Goal: Information Seeking & Learning: Understand process/instructions

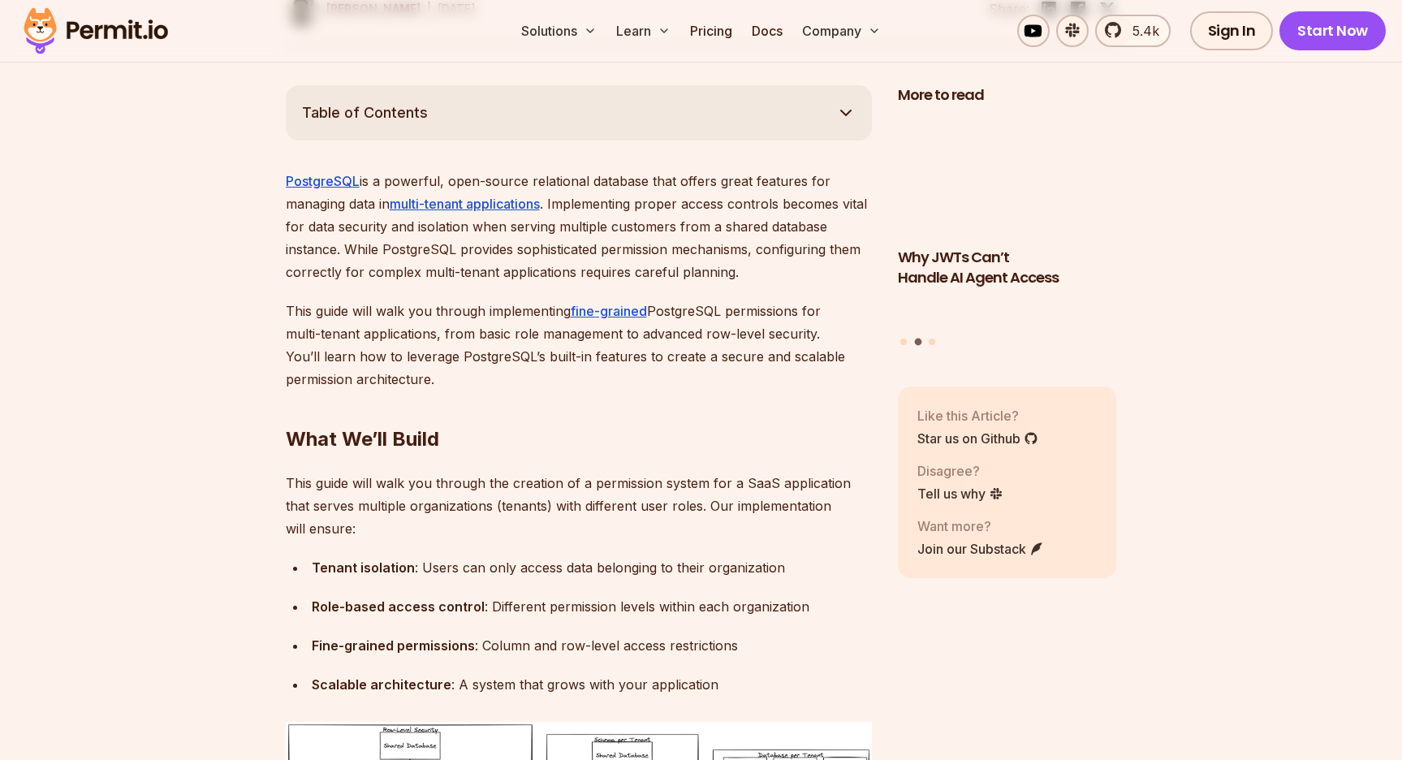
scroll to position [899, 0]
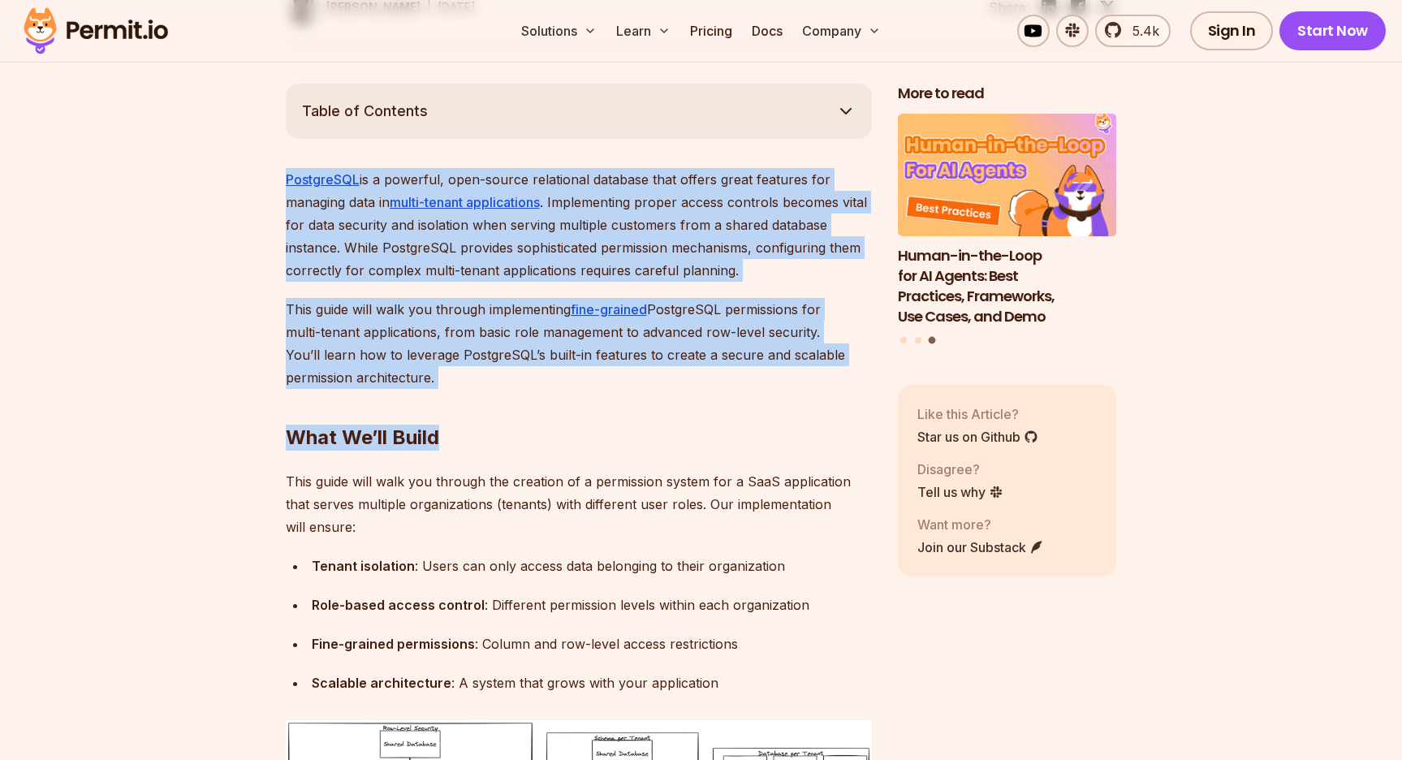
drag, startPoint x: 534, startPoint y: 433, endPoint x: 520, endPoint y: 110, distance: 324.1
click at [520, 110] on button "Table of Contents" at bounding box center [579, 111] width 586 height 55
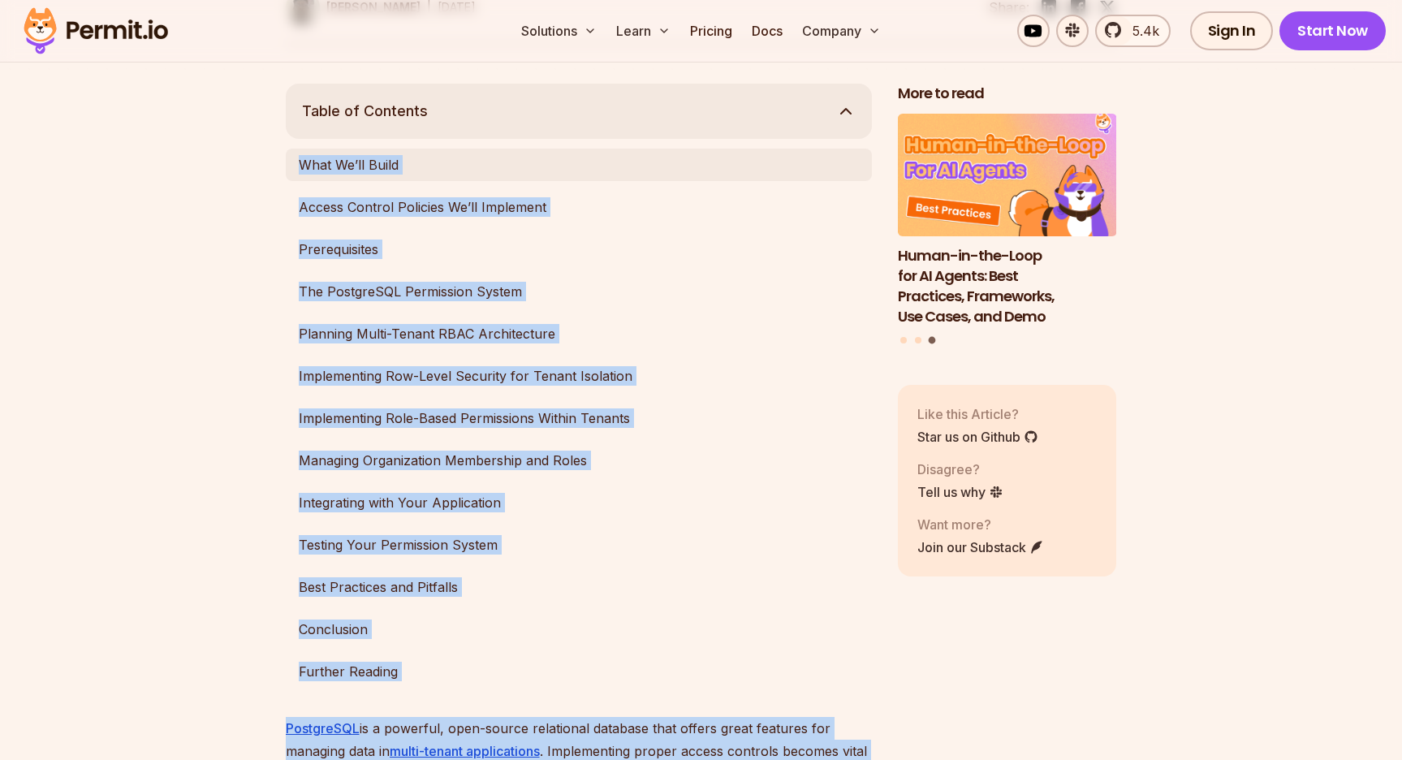
click at [516, 158] on link "What We’ll Build" at bounding box center [579, 165] width 586 height 32
click at [556, 113] on button "Table of Contents" at bounding box center [579, 111] width 586 height 55
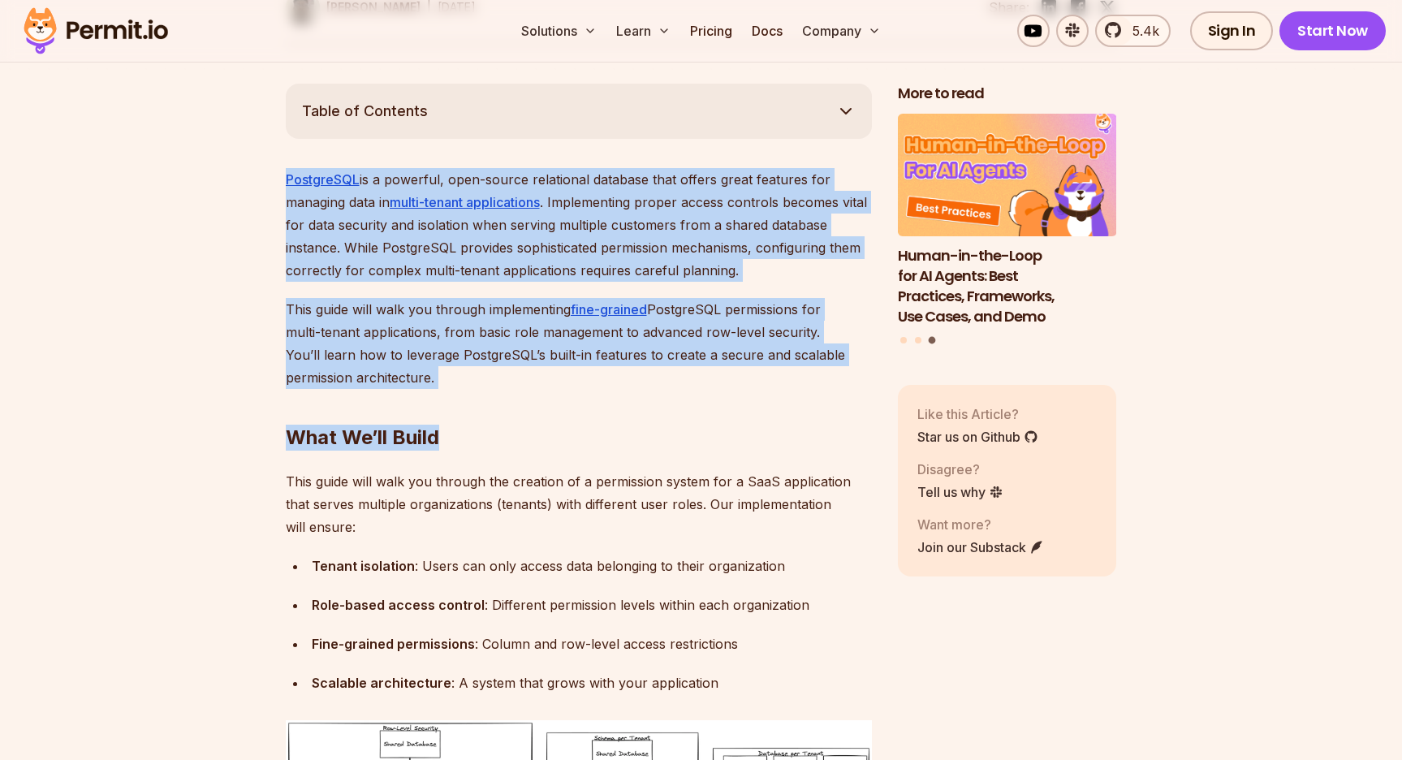
scroll to position [1258, 0]
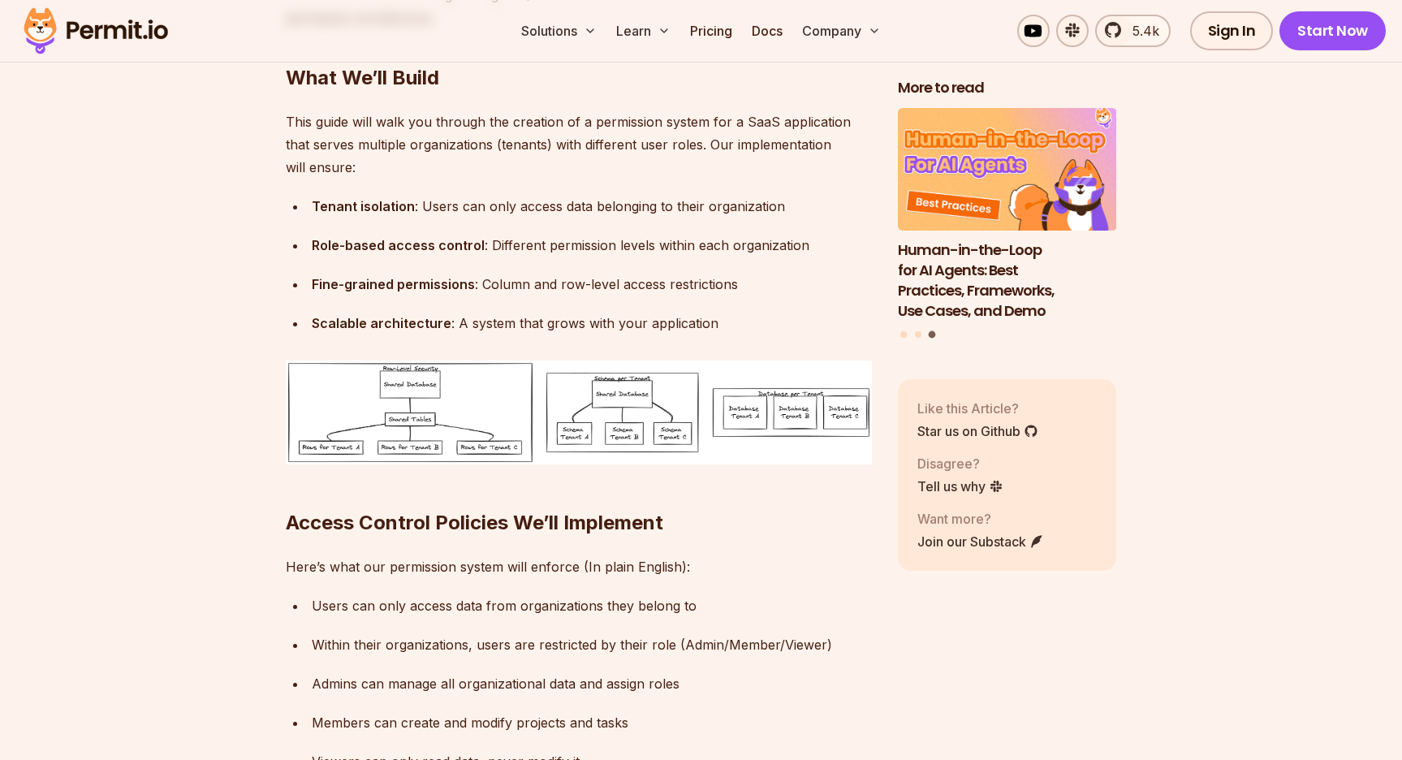
click at [530, 161] on p "This guide will walk you through the creation of a permission system for a SaaS…" at bounding box center [579, 144] width 586 height 68
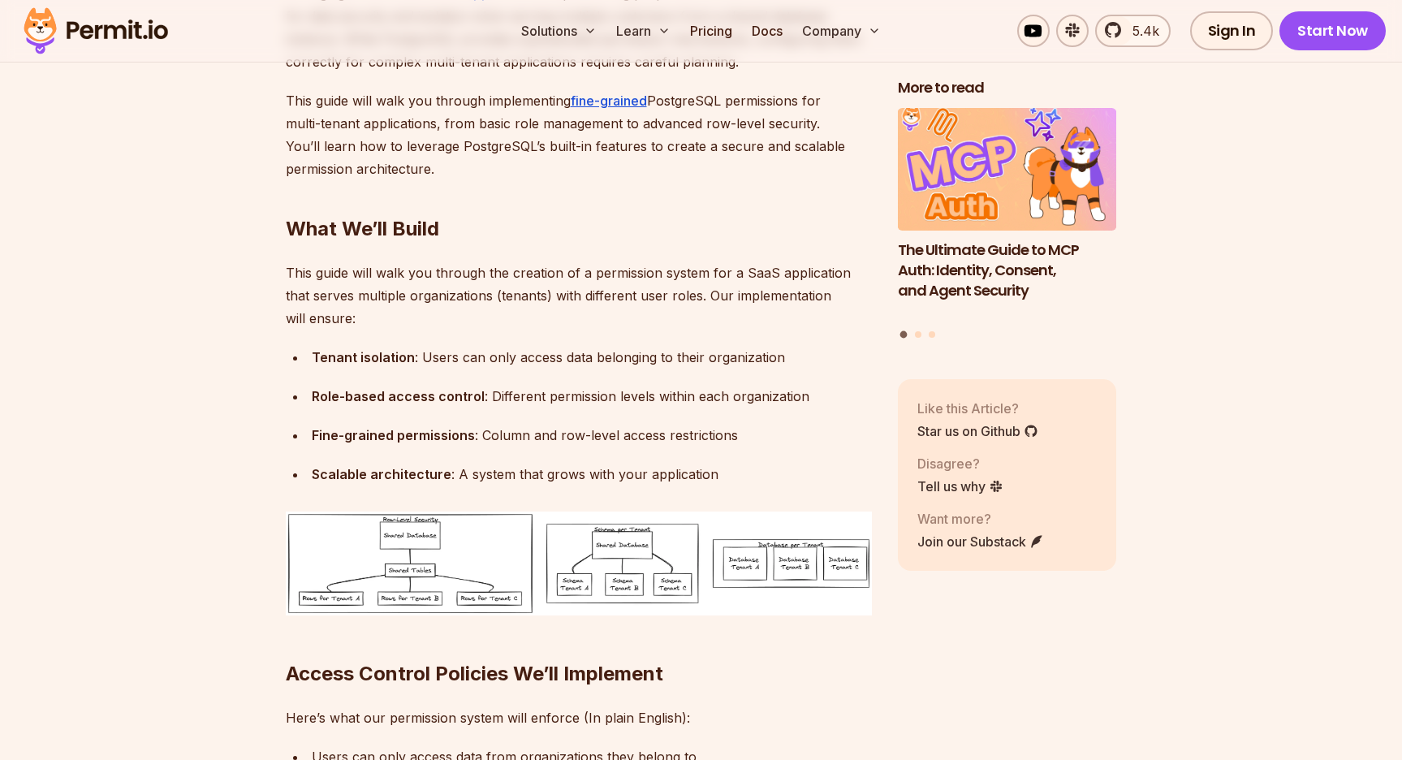
scroll to position [967, 0]
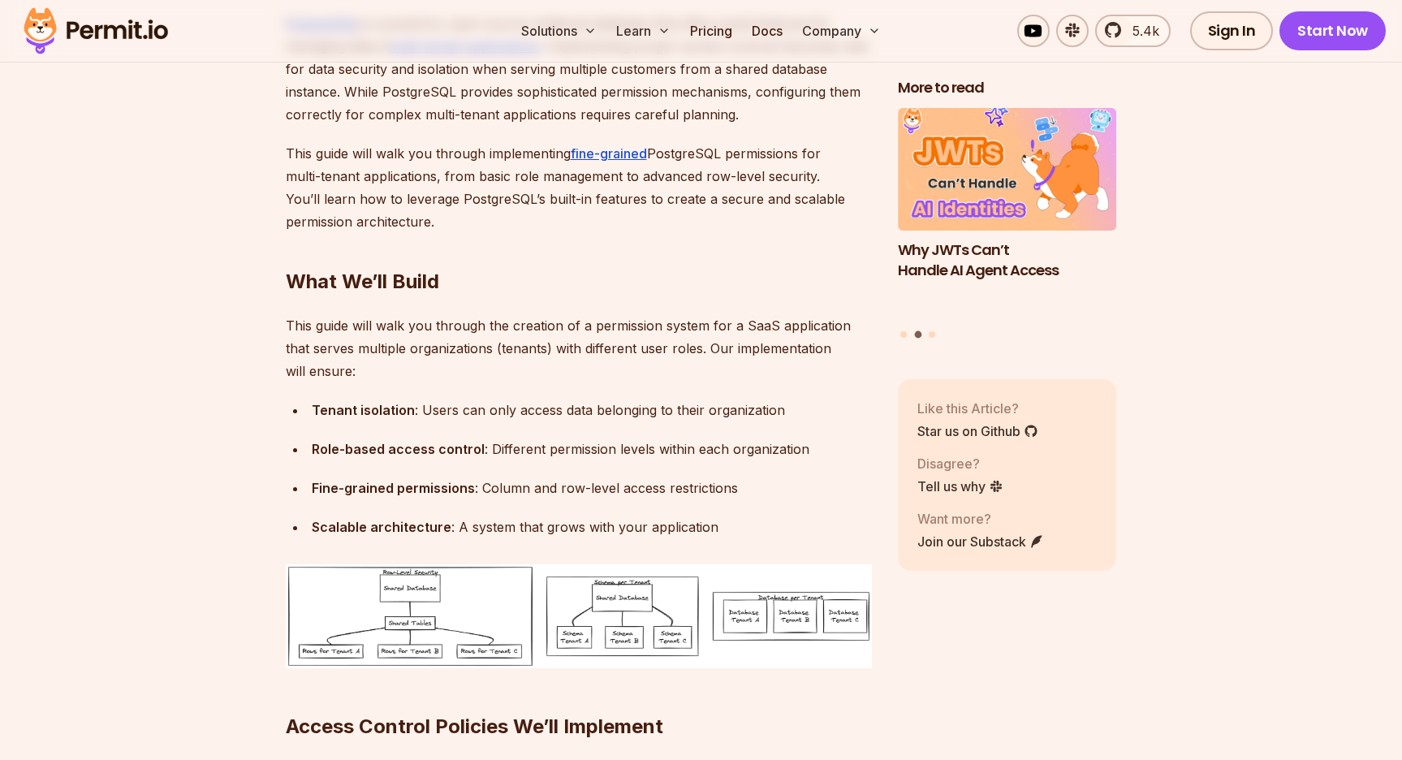
scroll to position [1055, 0]
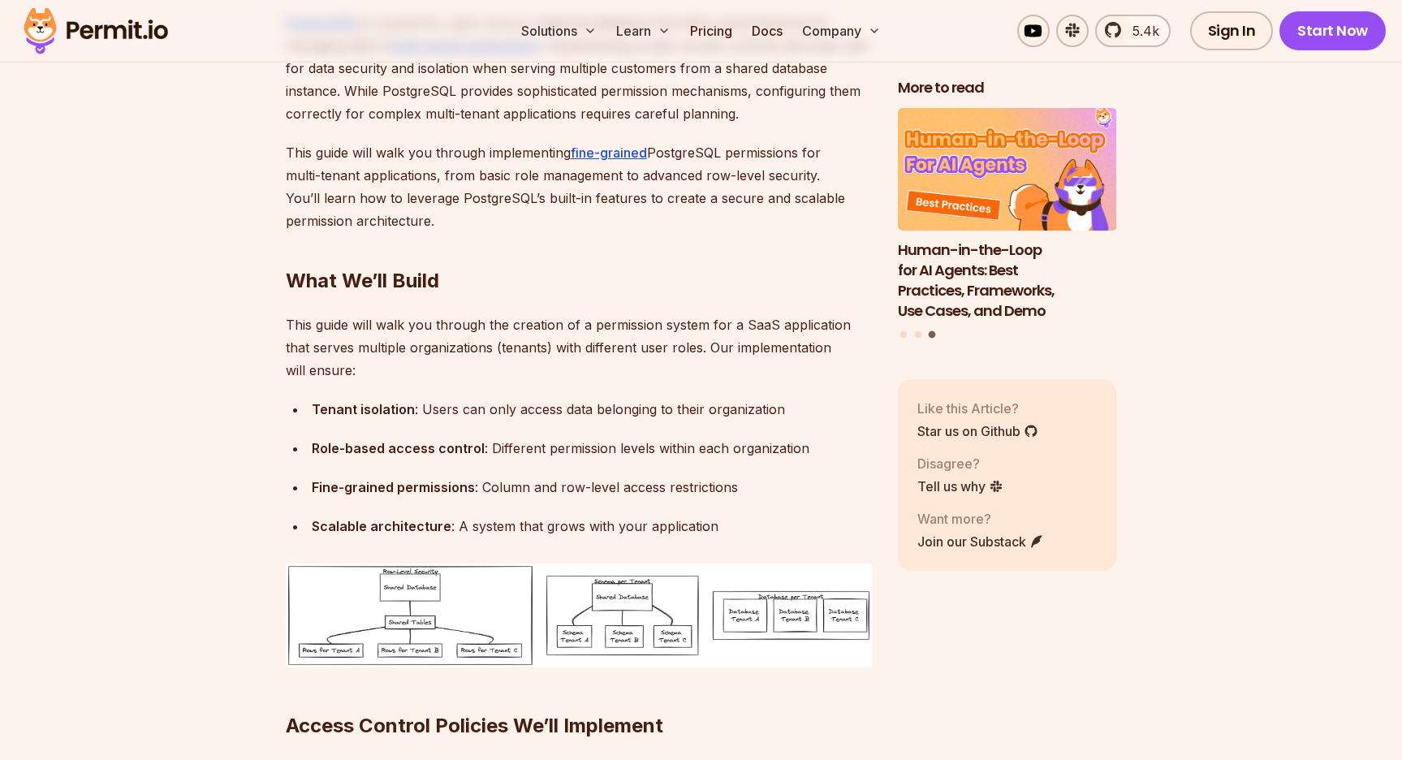
click at [683, 476] on div "Fine-grained permissions : Column and row-level access restrictions" at bounding box center [592, 487] width 560 height 23
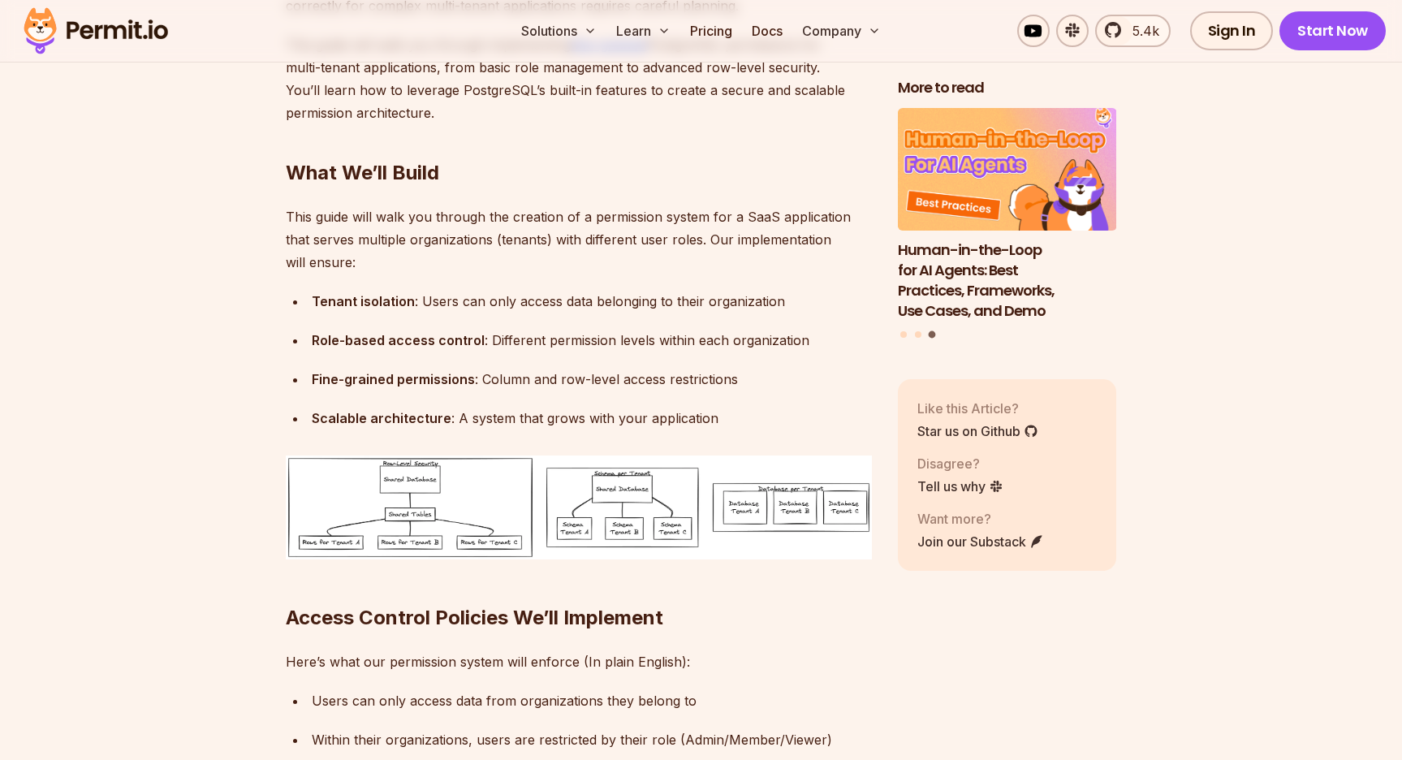
scroll to position [1171, 0]
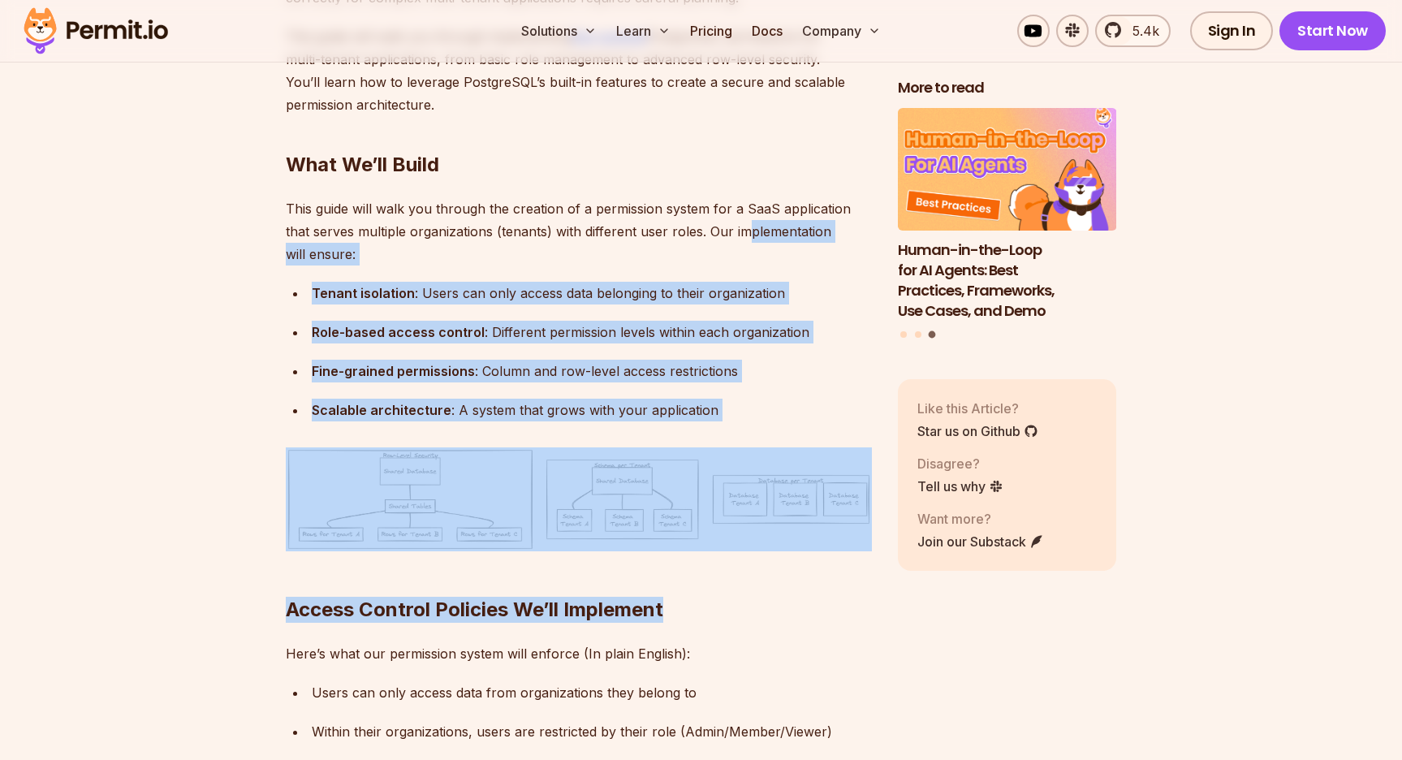
drag, startPoint x: 692, startPoint y: 597, endPoint x: 743, endPoint y: 241, distance: 360.0
click at [743, 241] on p "This guide will walk you through the creation of a permission system for a SaaS…" at bounding box center [579, 231] width 586 height 68
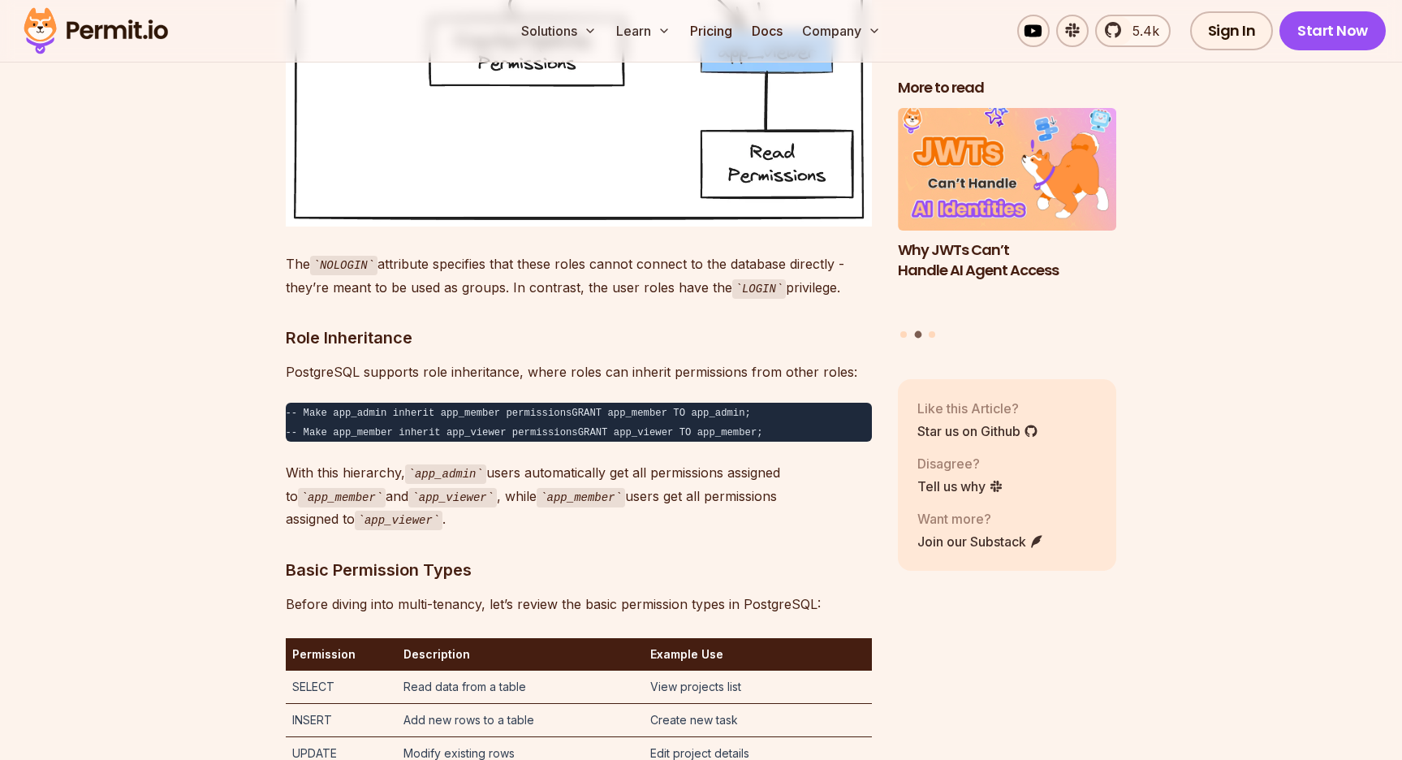
scroll to position [3917, 0]
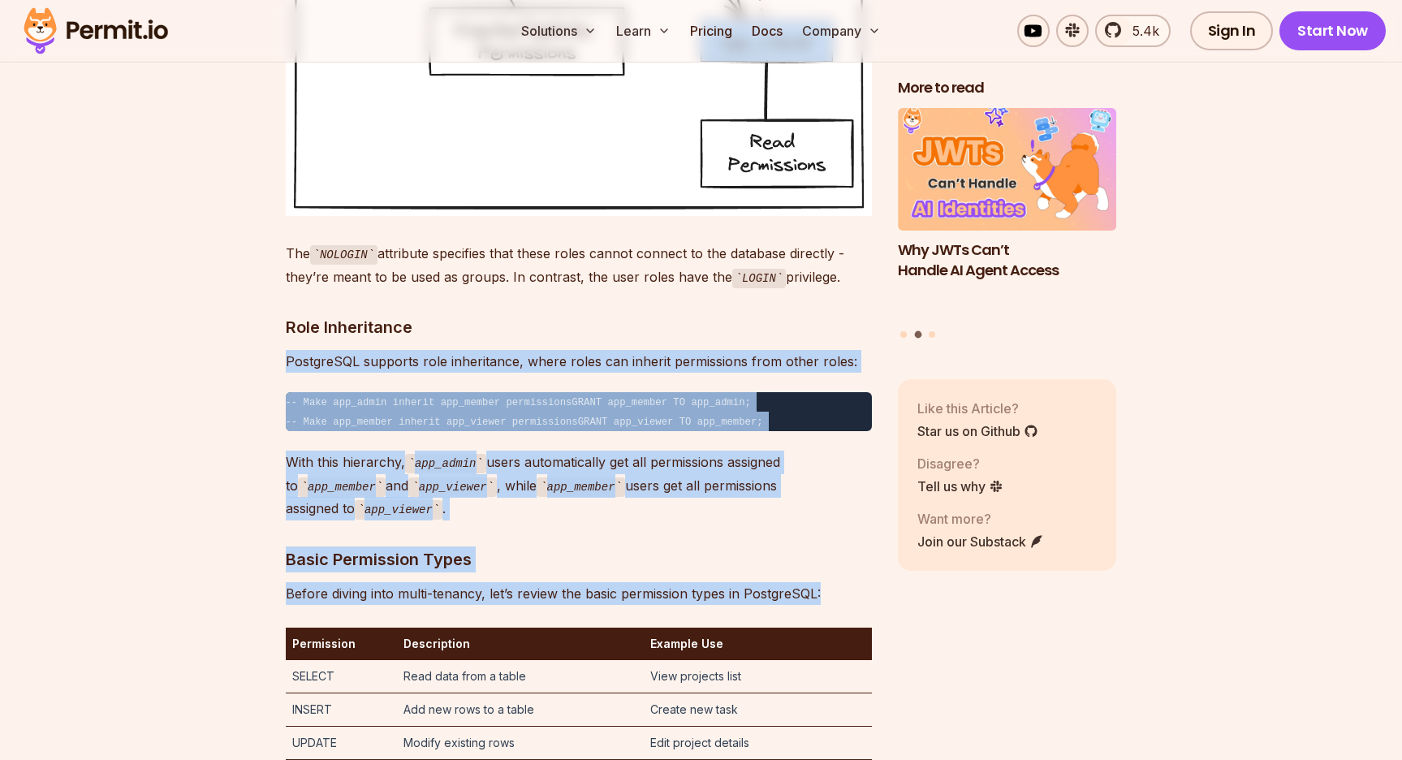
drag, startPoint x: 807, startPoint y: 618, endPoint x: 839, endPoint y: 334, distance: 285.1
click at [839, 334] on h3 "Role Inheritance" at bounding box center [579, 327] width 586 height 26
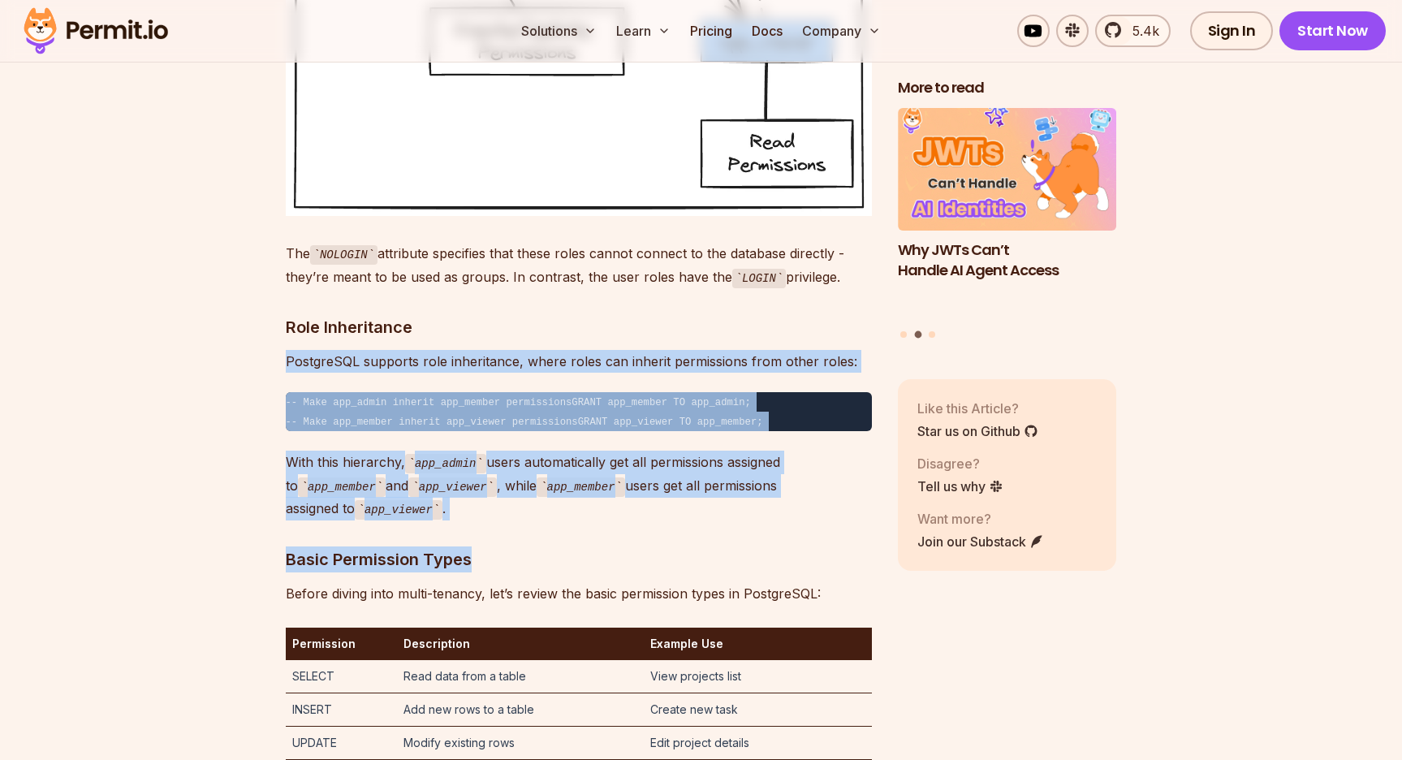
drag, startPoint x: 839, startPoint y: 334, endPoint x: 841, endPoint y: 593, distance: 258.9
click at [841, 593] on p "Before diving into multi-tenancy, let’s review the basic permission types in Po…" at bounding box center [579, 593] width 586 height 23
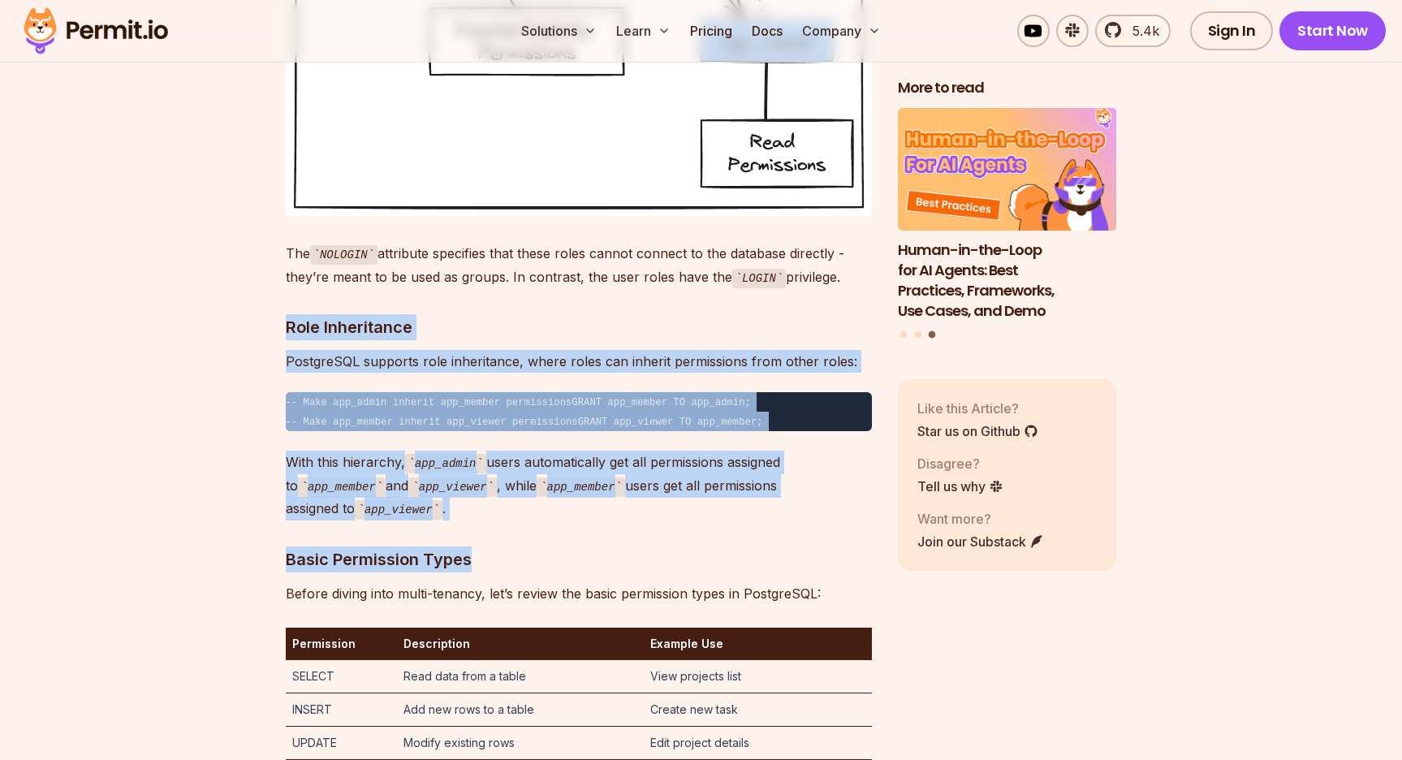
drag, startPoint x: 841, startPoint y: 593, endPoint x: 838, endPoint y: 312, distance: 281.7
drag, startPoint x: 838, startPoint y: 312, endPoint x: 835, endPoint y: 593, distance: 280.9
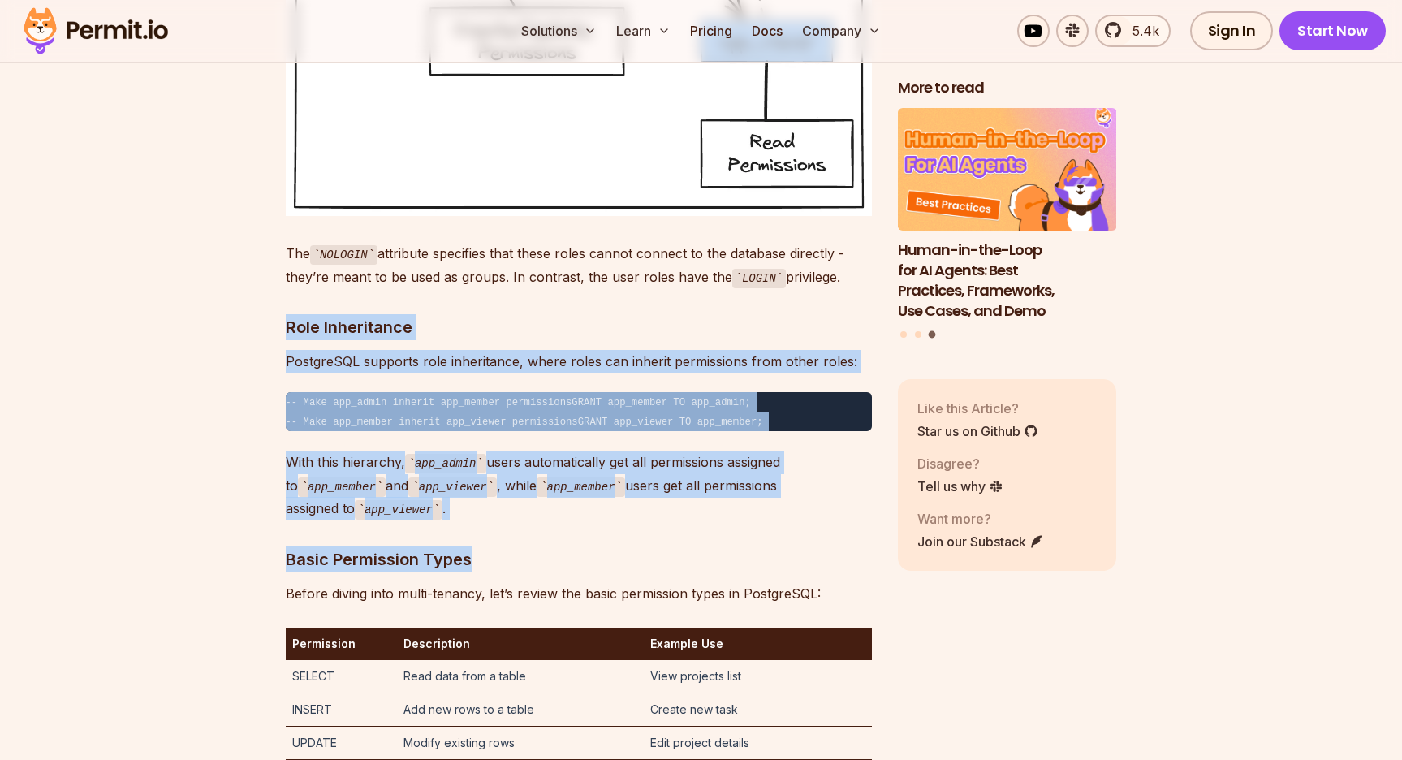
click at [835, 593] on p "Before diving into multi-tenancy, let’s review the basic permission types in Po…" at bounding box center [579, 593] width 586 height 23
drag, startPoint x: 835, startPoint y: 593, endPoint x: 748, endPoint y: 329, distance: 278.0
click at [748, 329] on h3 "Role Inheritance" at bounding box center [579, 327] width 586 height 26
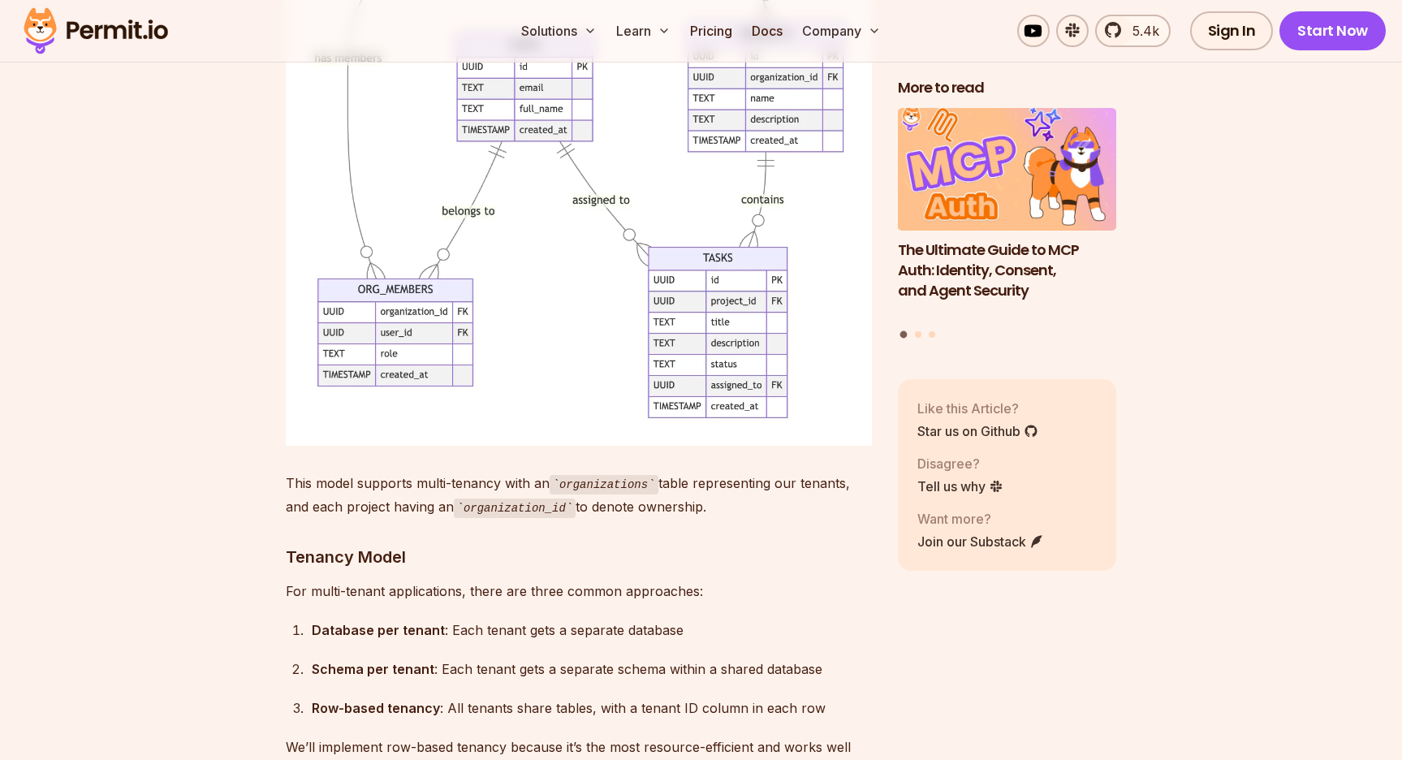
scroll to position [6318, 0]
click at [580, 568] on h3 "Tenancy Model" at bounding box center [579, 555] width 586 height 26
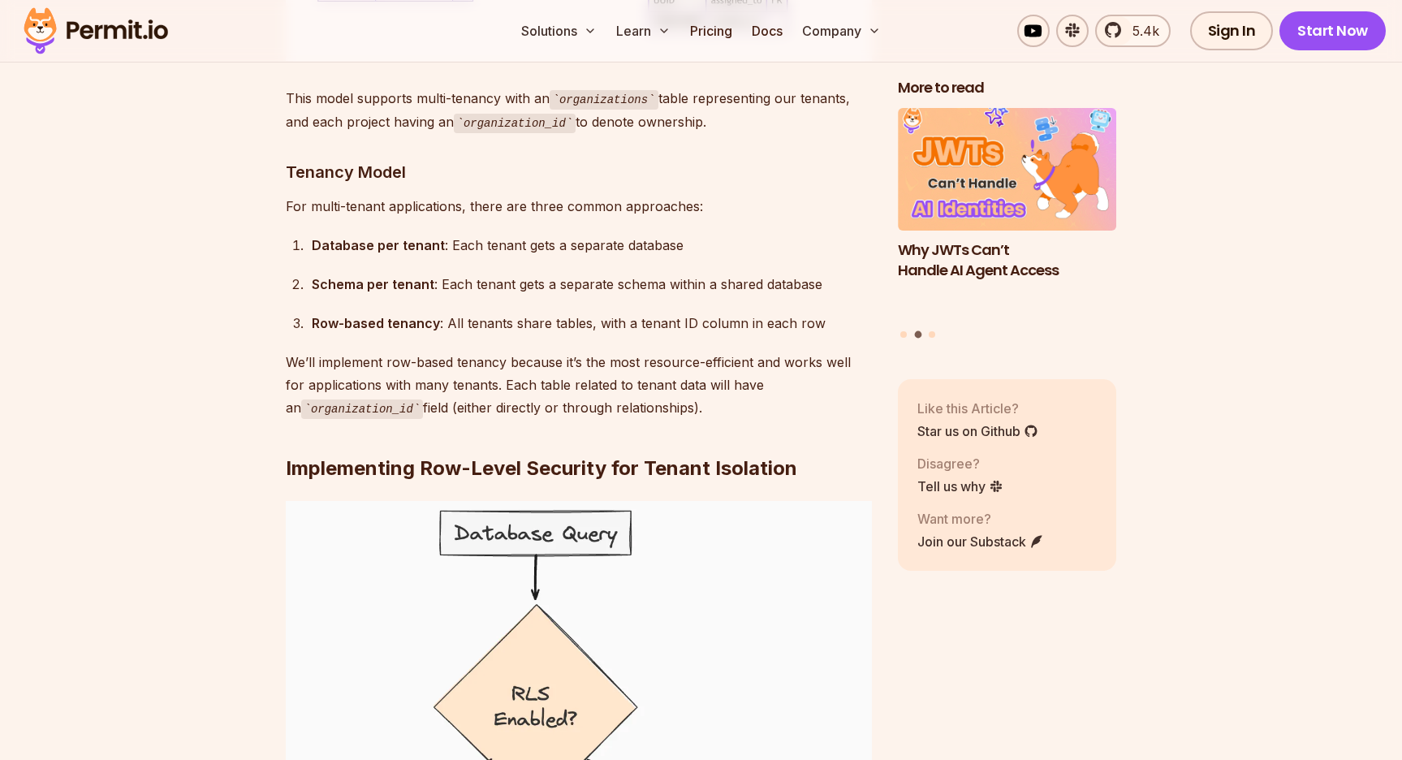
scroll to position [6708, 0]
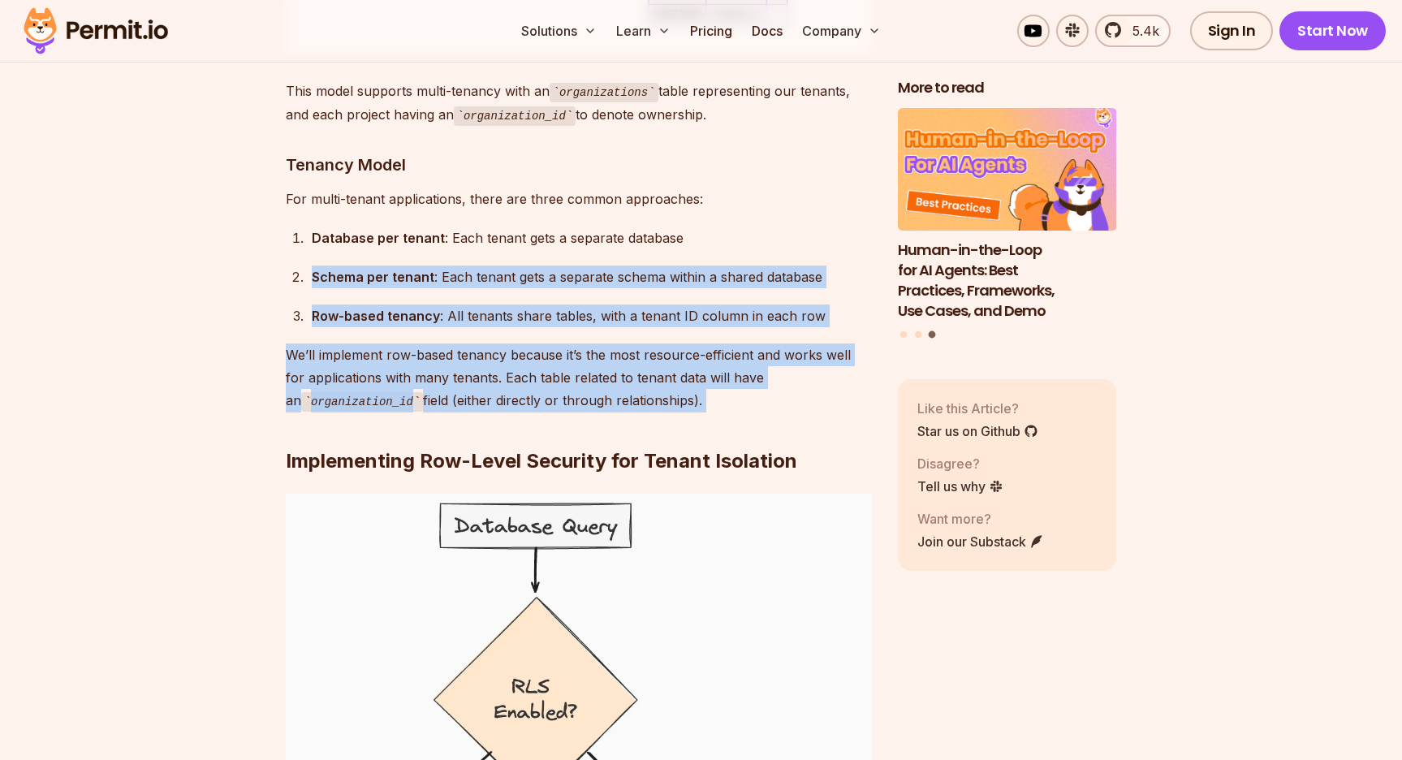
drag, startPoint x: 782, startPoint y: 461, endPoint x: 840, endPoint y: 251, distance: 218.2
click at [840, 249] on div "Database per tenant : Each tenant gets a separate database" at bounding box center [592, 237] width 560 height 23
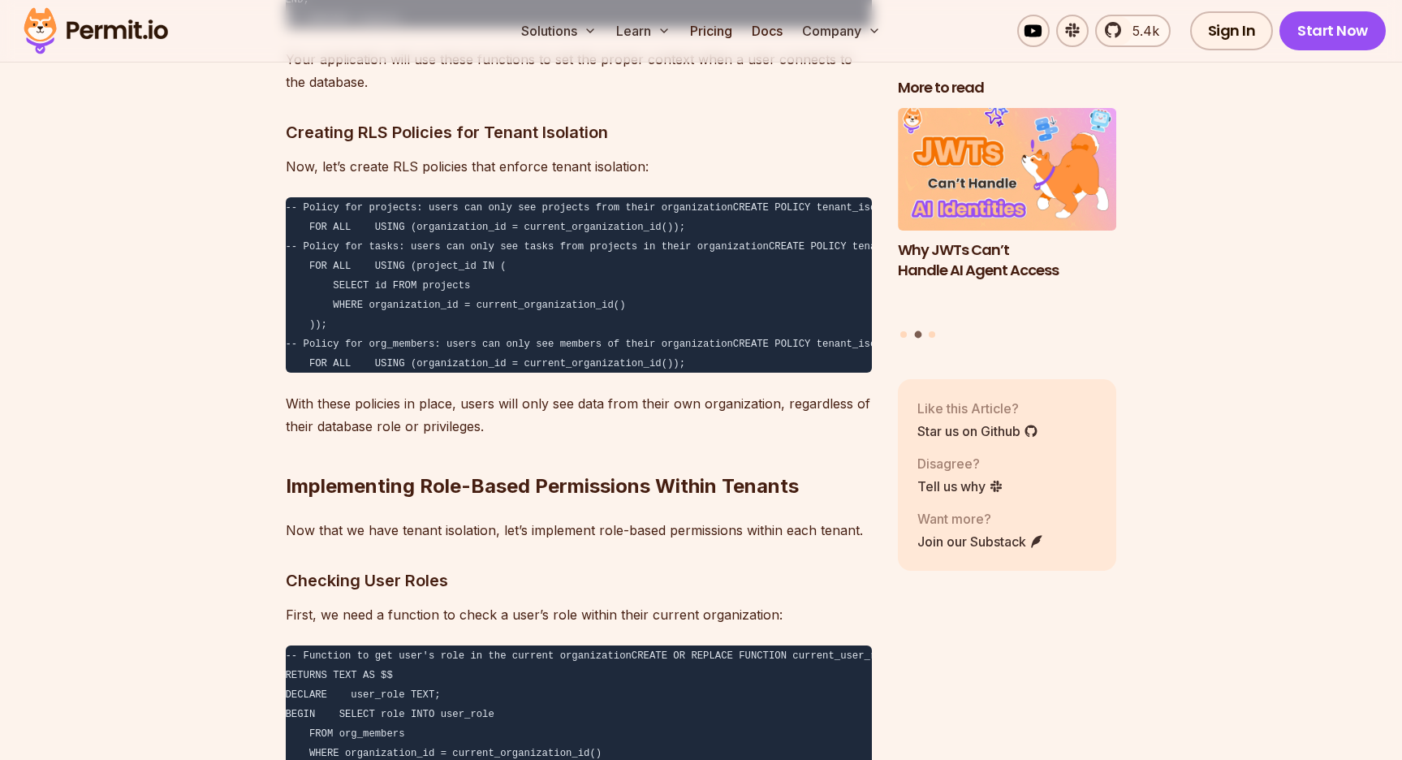
scroll to position [9277, 0]
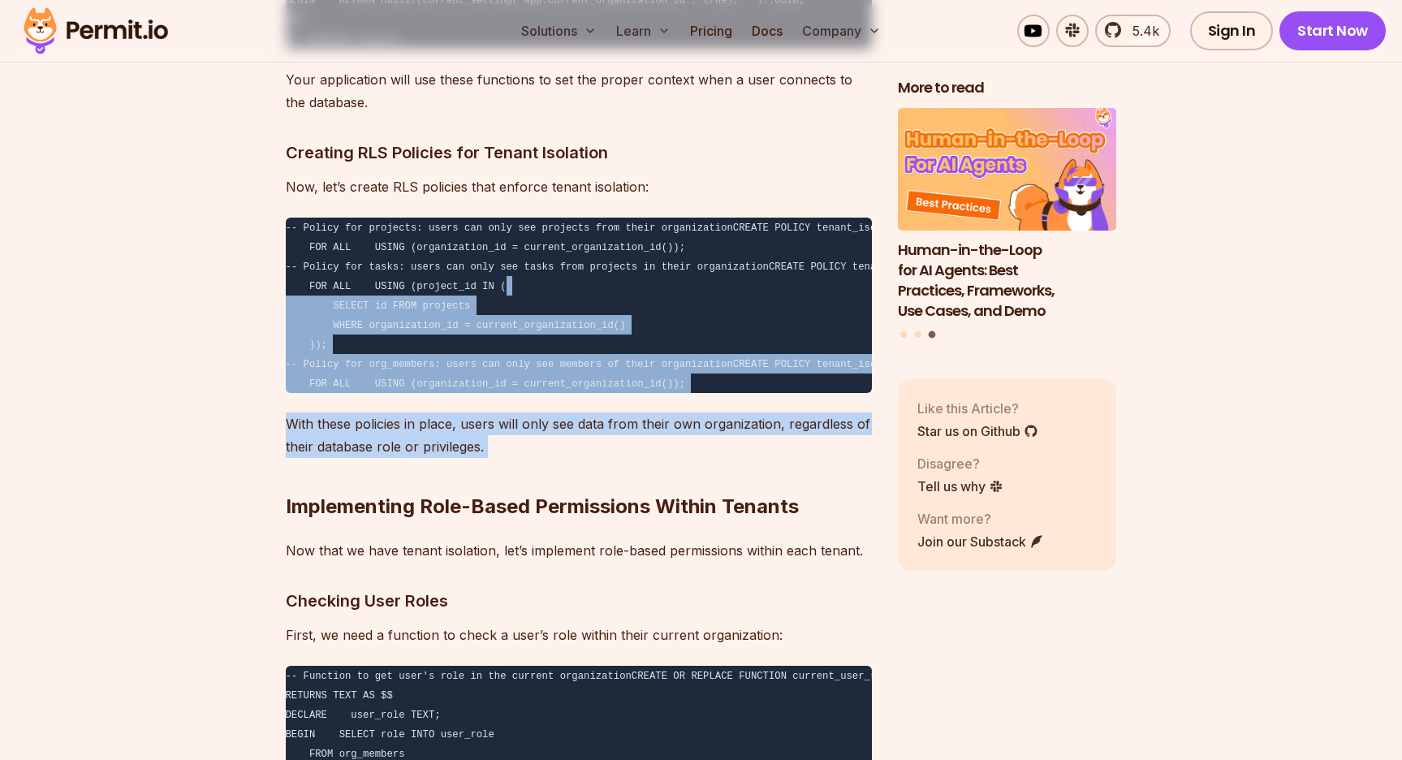
drag, startPoint x: 782, startPoint y: 468, endPoint x: 782, endPoint y: 312, distance: 155.8
click at [466, 481] on h2 "Implementing Role-Based Permissions Within Tenants" at bounding box center [579, 474] width 586 height 91
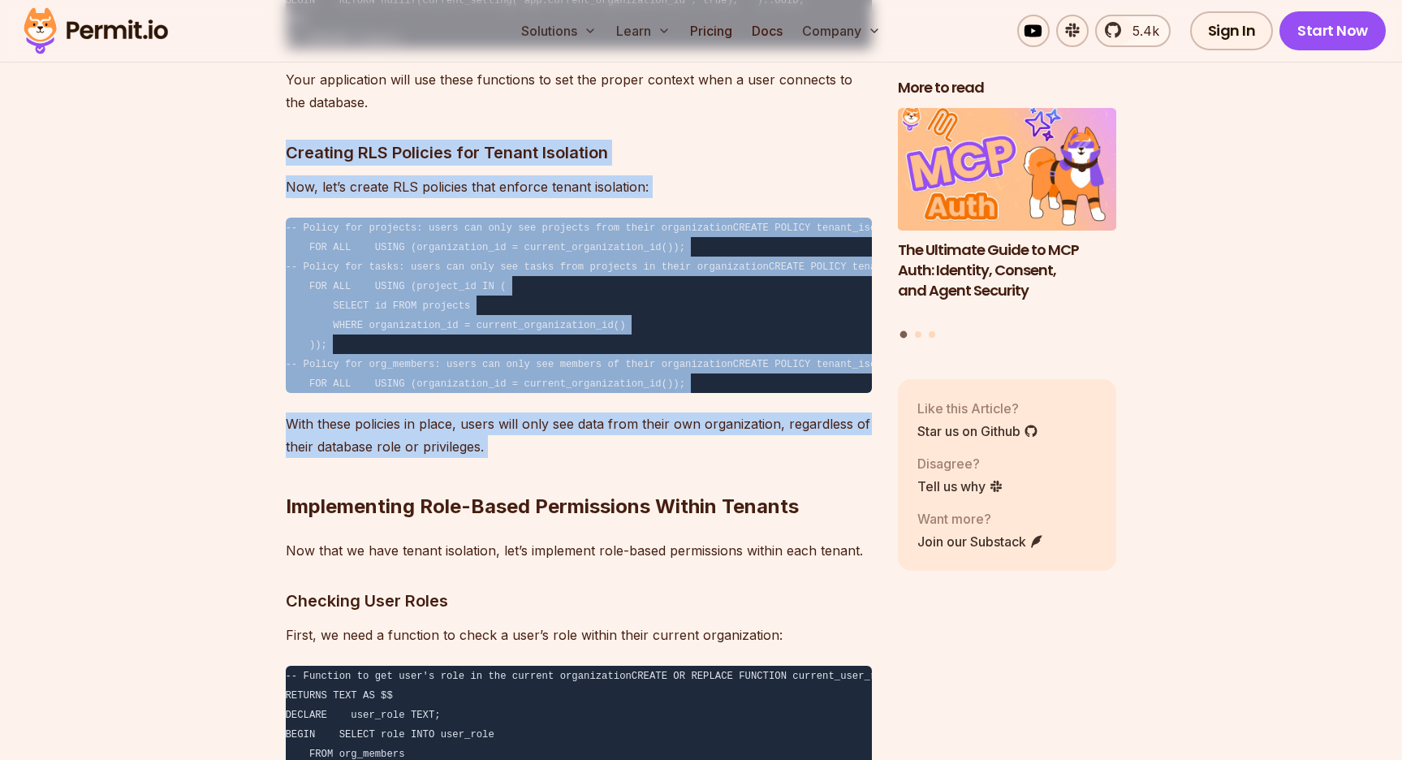
drag, startPoint x: 501, startPoint y: 467, endPoint x: 543, endPoint y: 140, distance: 329.0
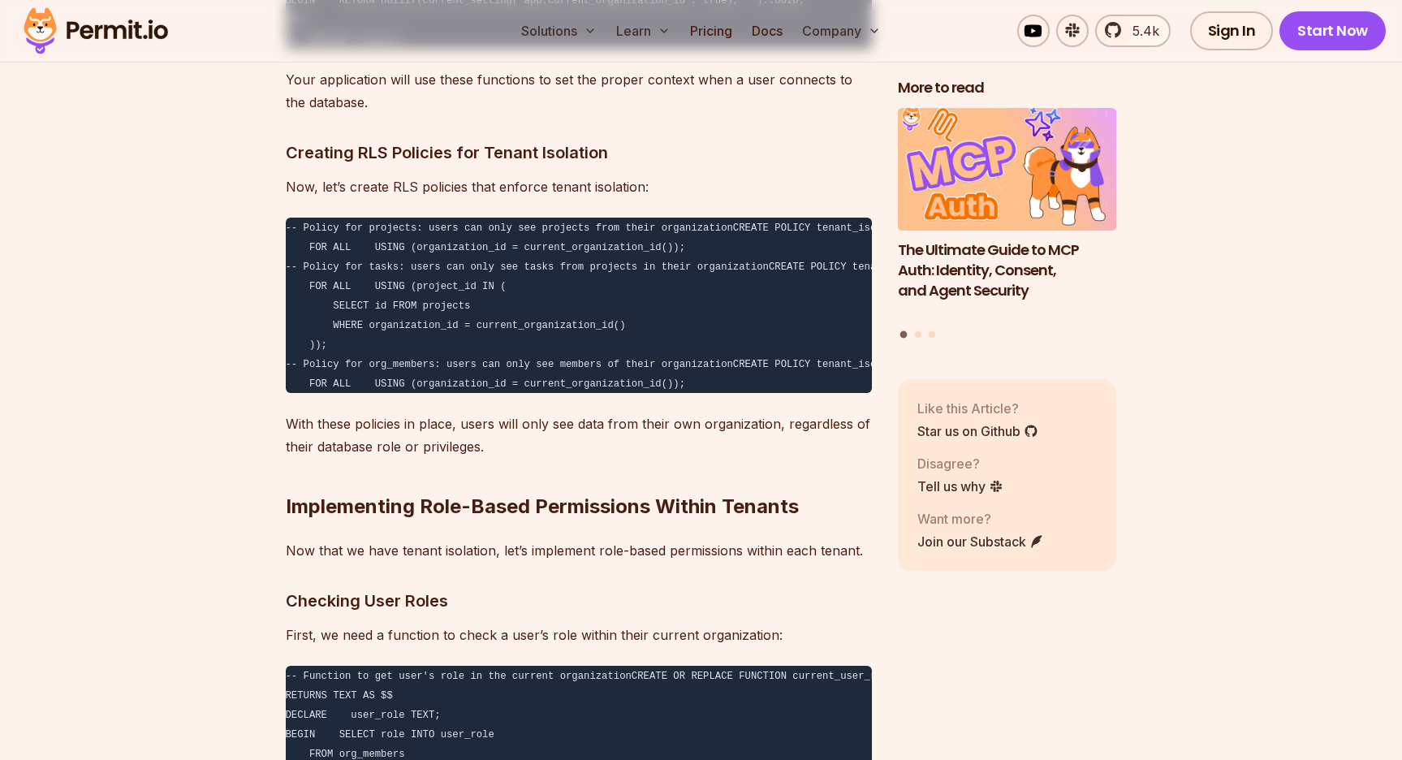
click at [495, 477] on h2 "Implementing Role-Based Permissions Within Tenants" at bounding box center [579, 474] width 586 height 91
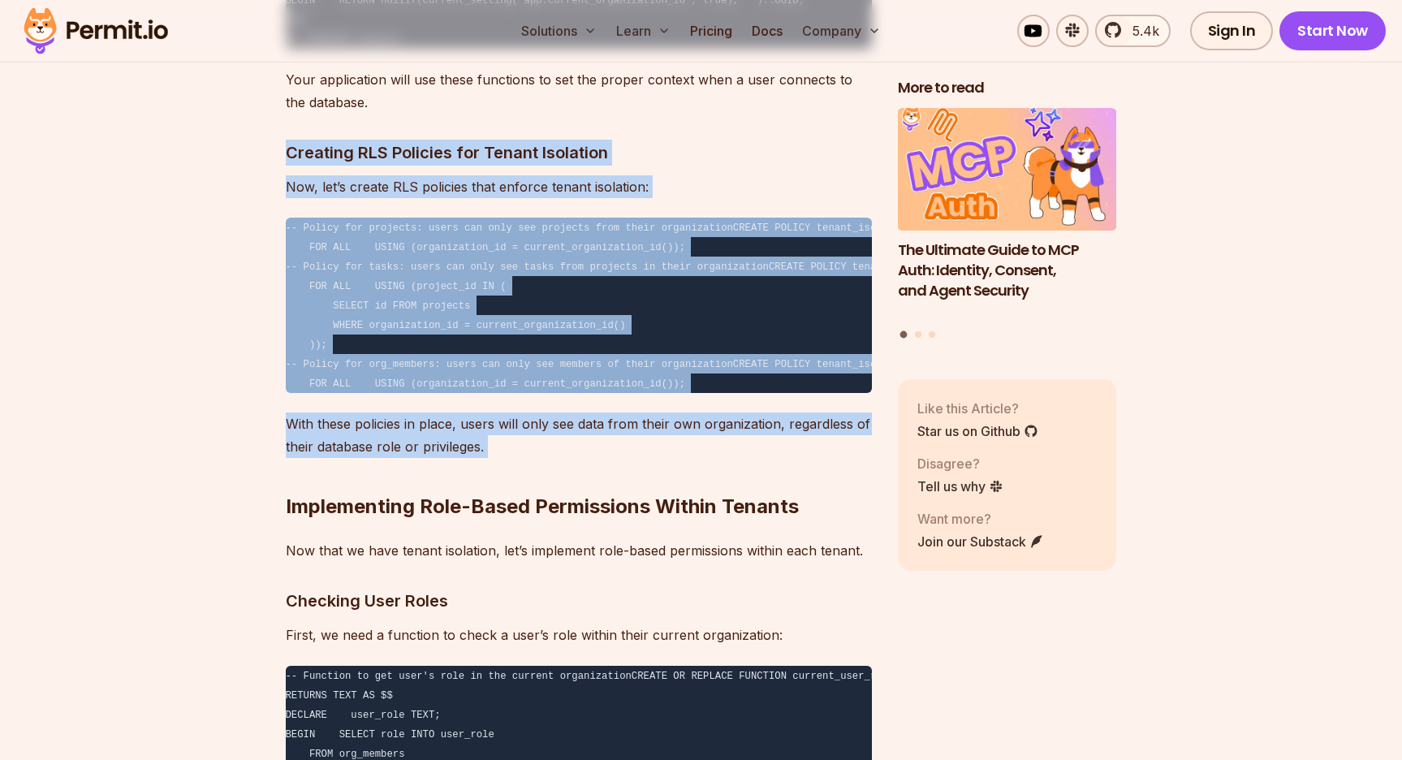
drag, startPoint x: 495, startPoint y: 471, endPoint x: 515, endPoint y: 135, distance: 336.6
drag, startPoint x: 515, startPoint y: 135, endPoint x: 519, endPoint y: 468, distance: 333.6
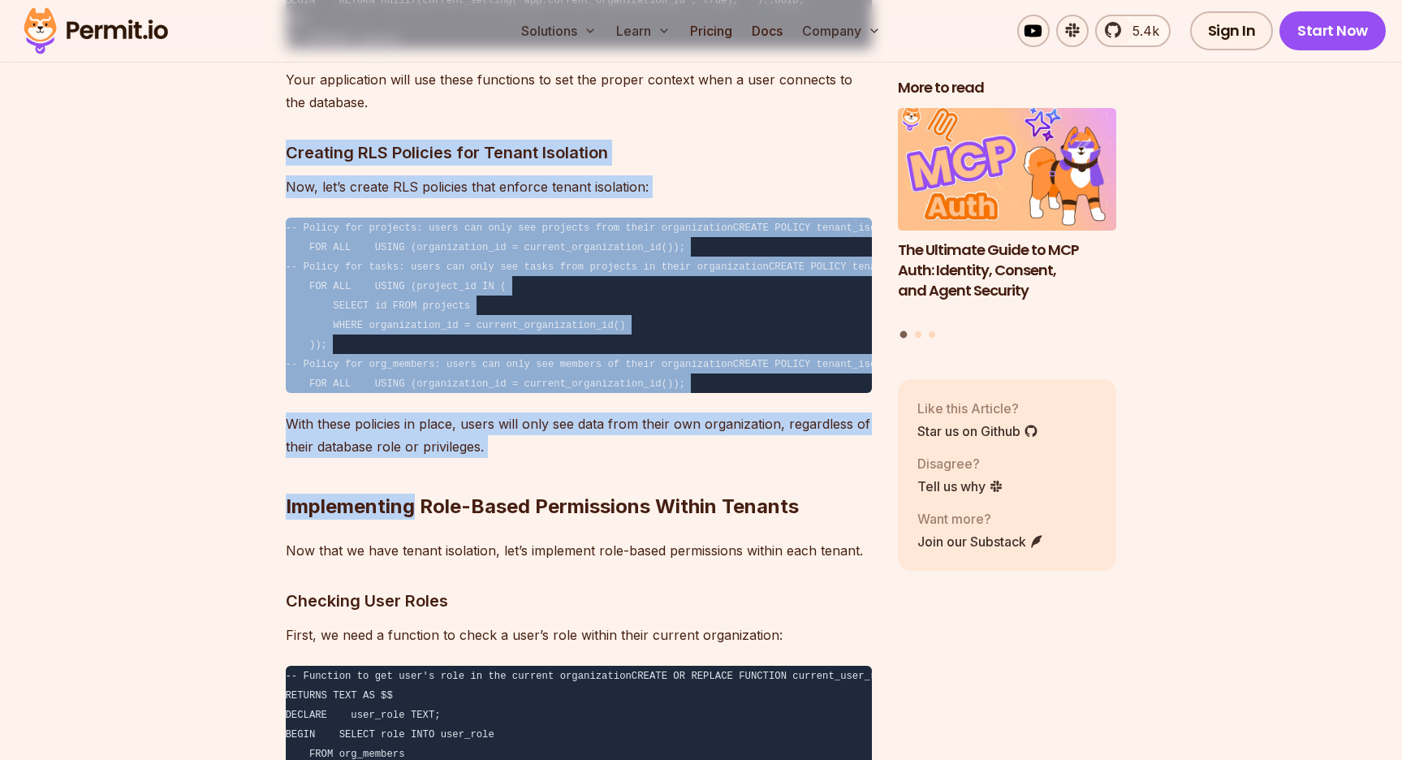
click at [519, 468] on h2 "Implementing Role-Based Permissions Within Tenants" at bounding box center [579, 474] width 586 height 91
drag, startPoint x: 519, startPoint y: 468, endPoint x: 510, endPoint y: 137, distance: 331.3
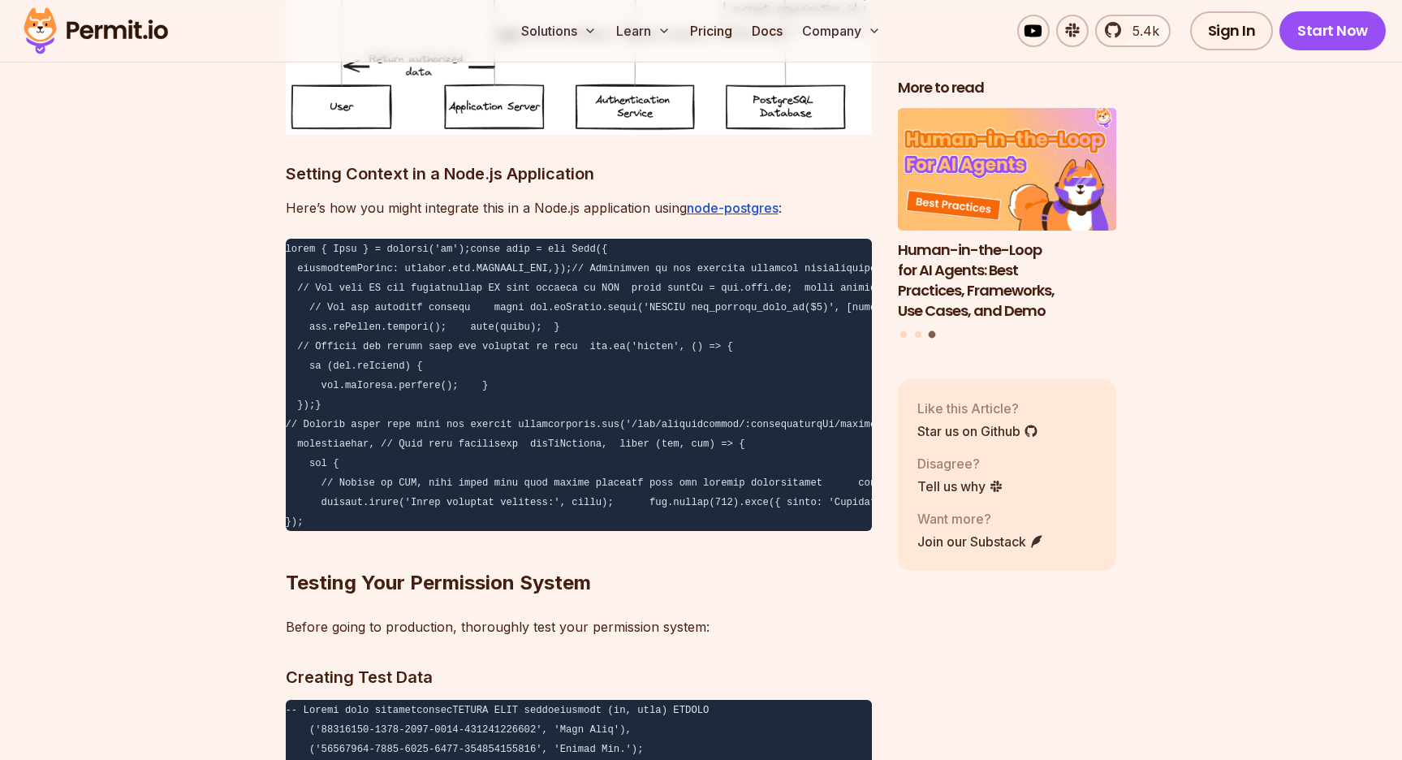
scroll to position [12071, 0]
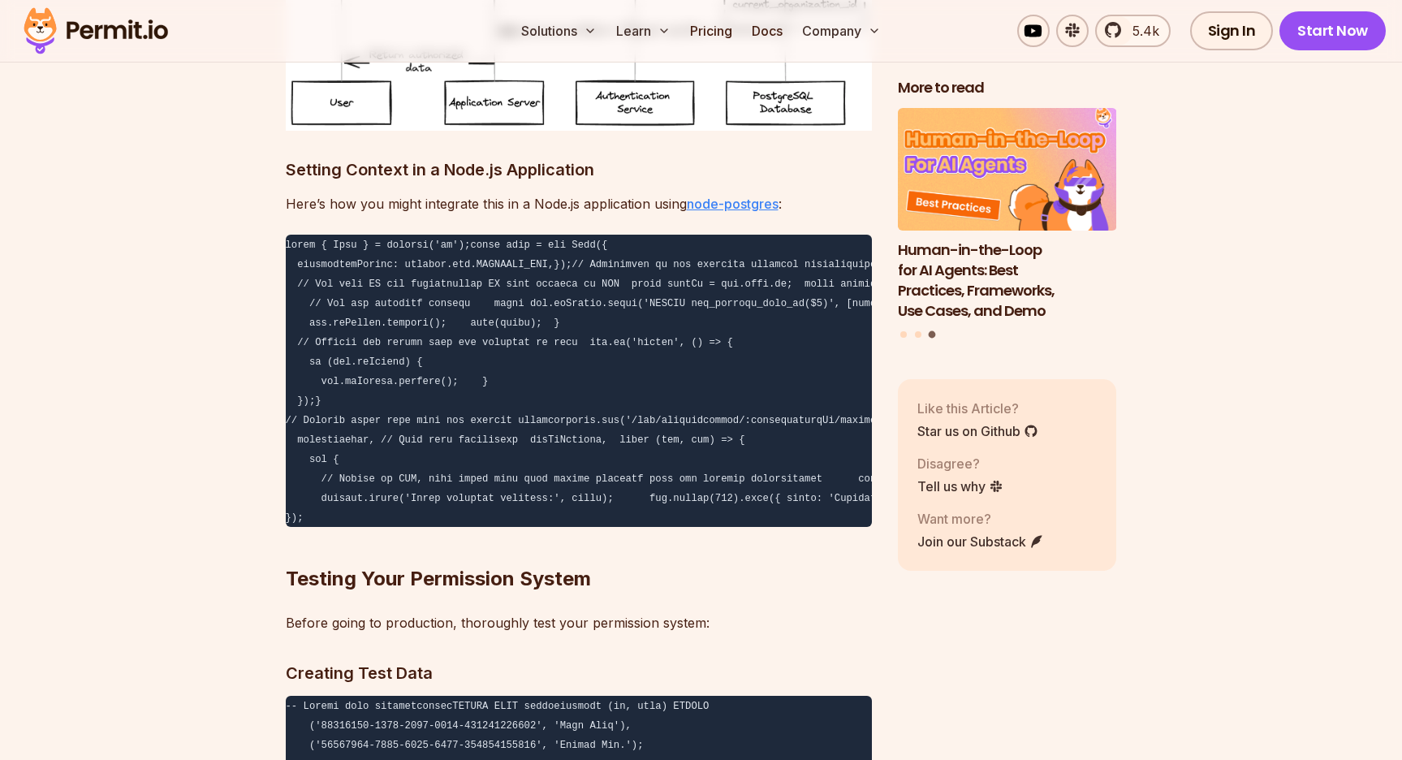
click at [752, 212] on link "node-postgres" at bounding box center [733, 204] width 92 height 16
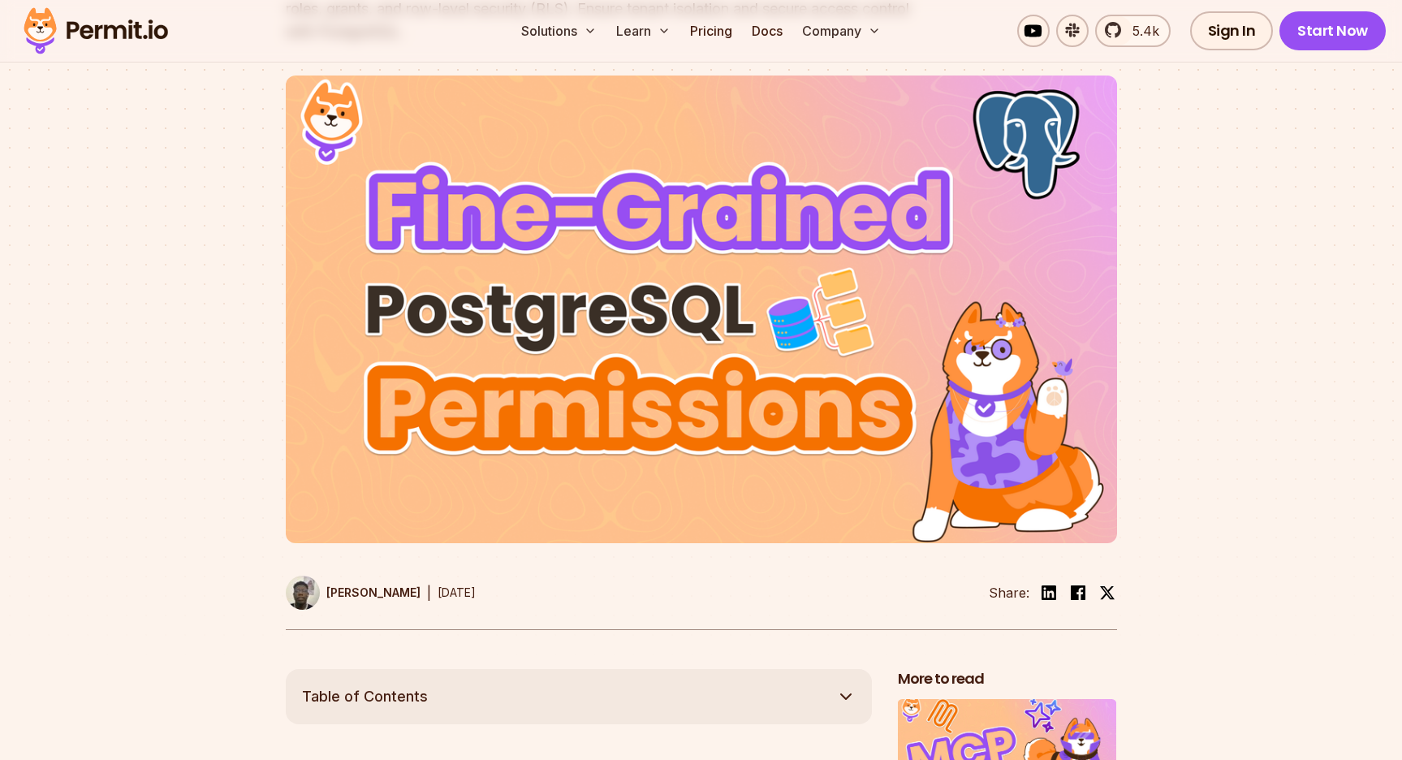
scroll to position [0, 0]
